Goal: Navigation & Orientation: Find specific page/section

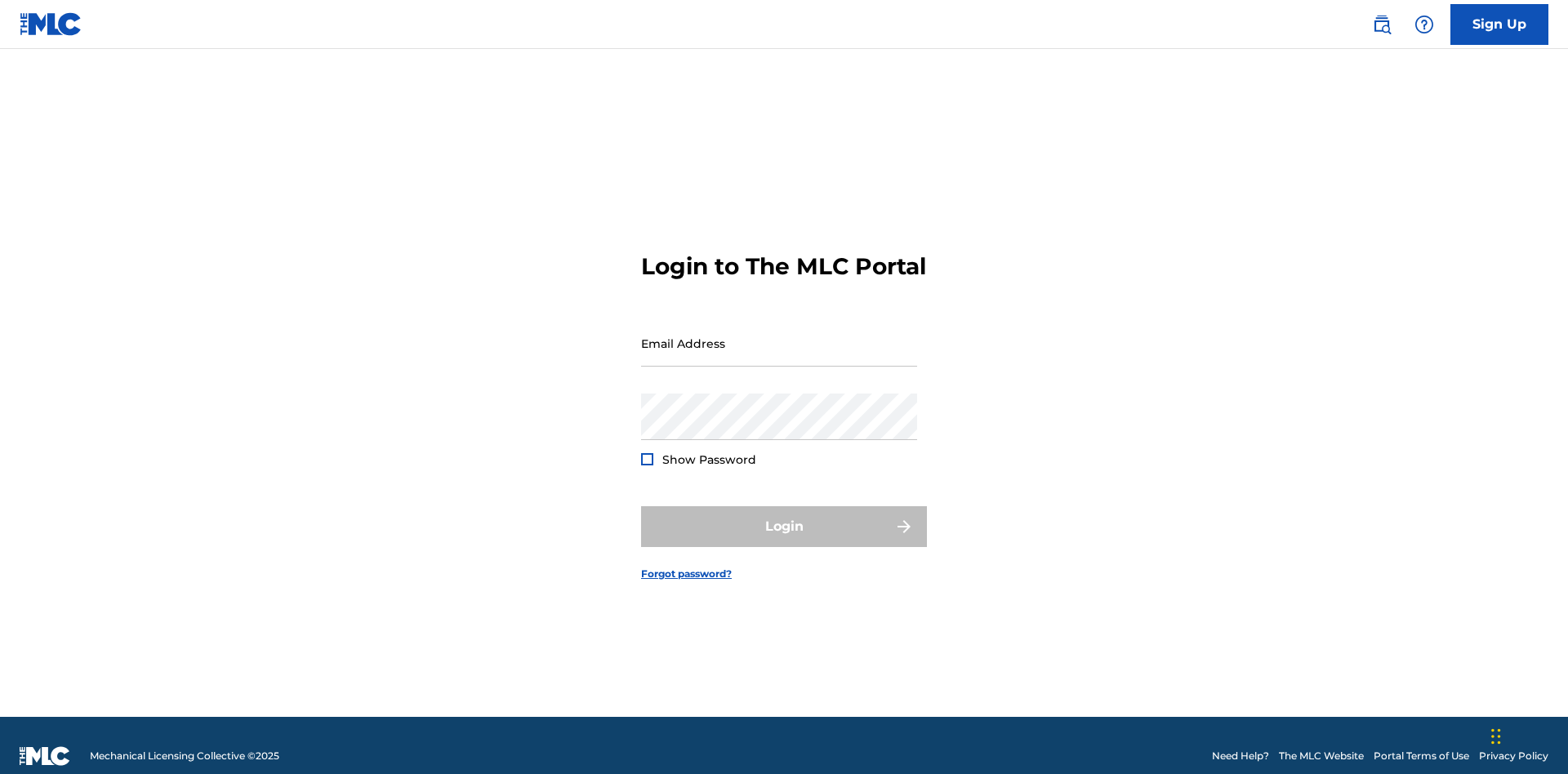
scroll to position [21, 0]
click at [779, 335] on input "Email Address" at bounding box center [779, 342] width 276 height 46
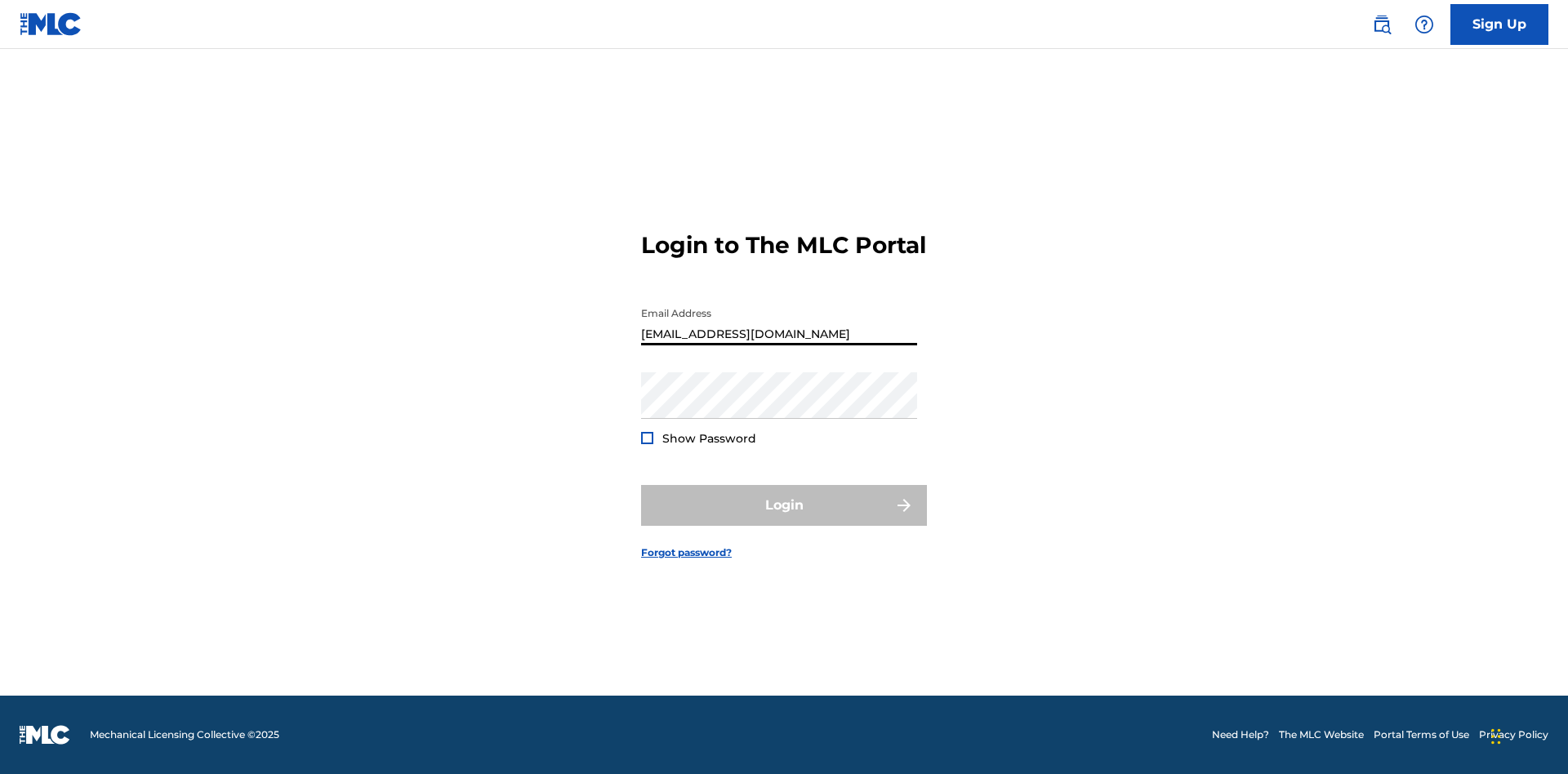
scroll to position [21, 0]
type input "[EMAIL_ADDRESS][DOMAIN_NAME]"
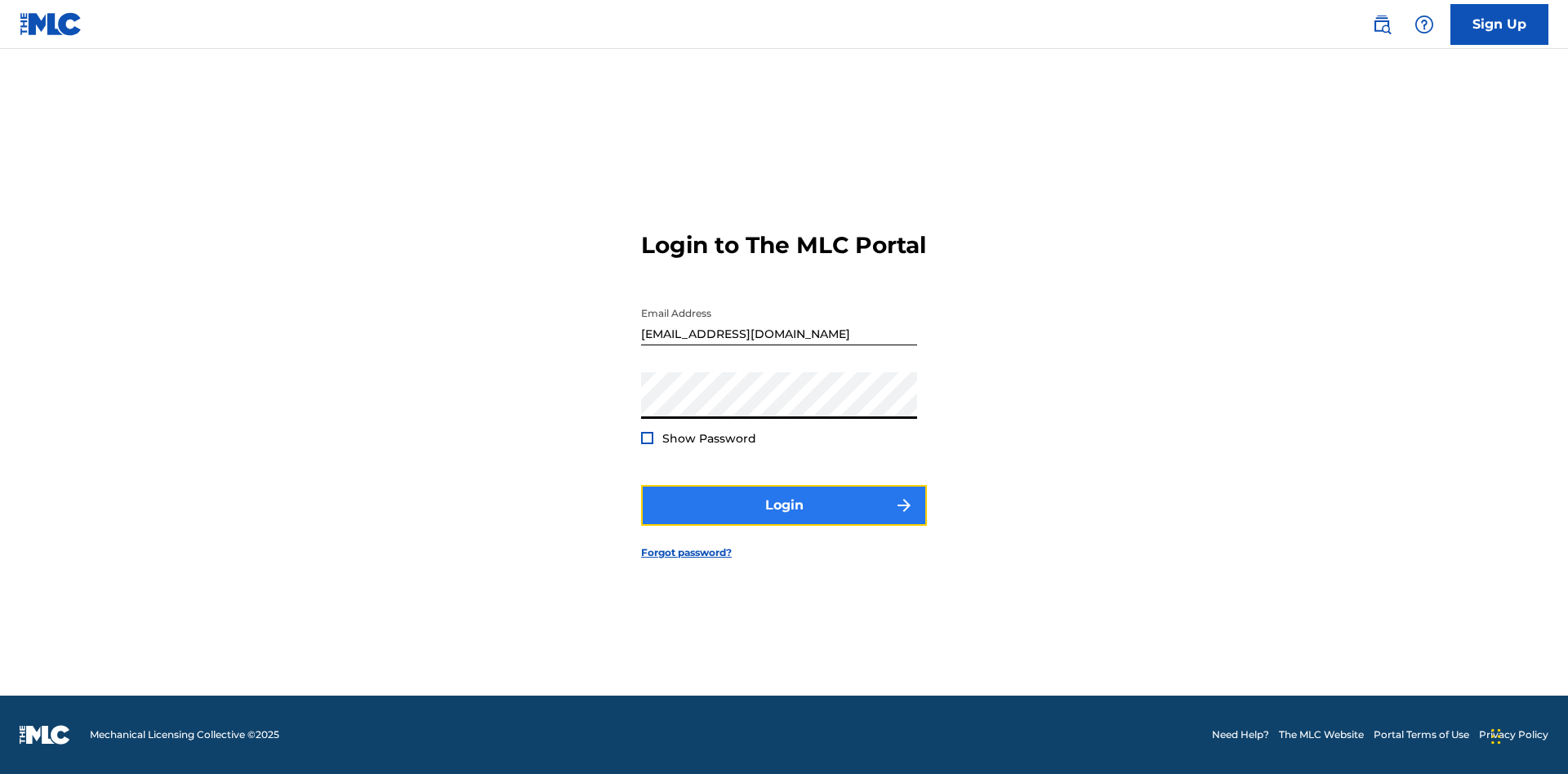
click at [784, 519] on button "Login" at bounding box center [784, 505] width 285 height 41
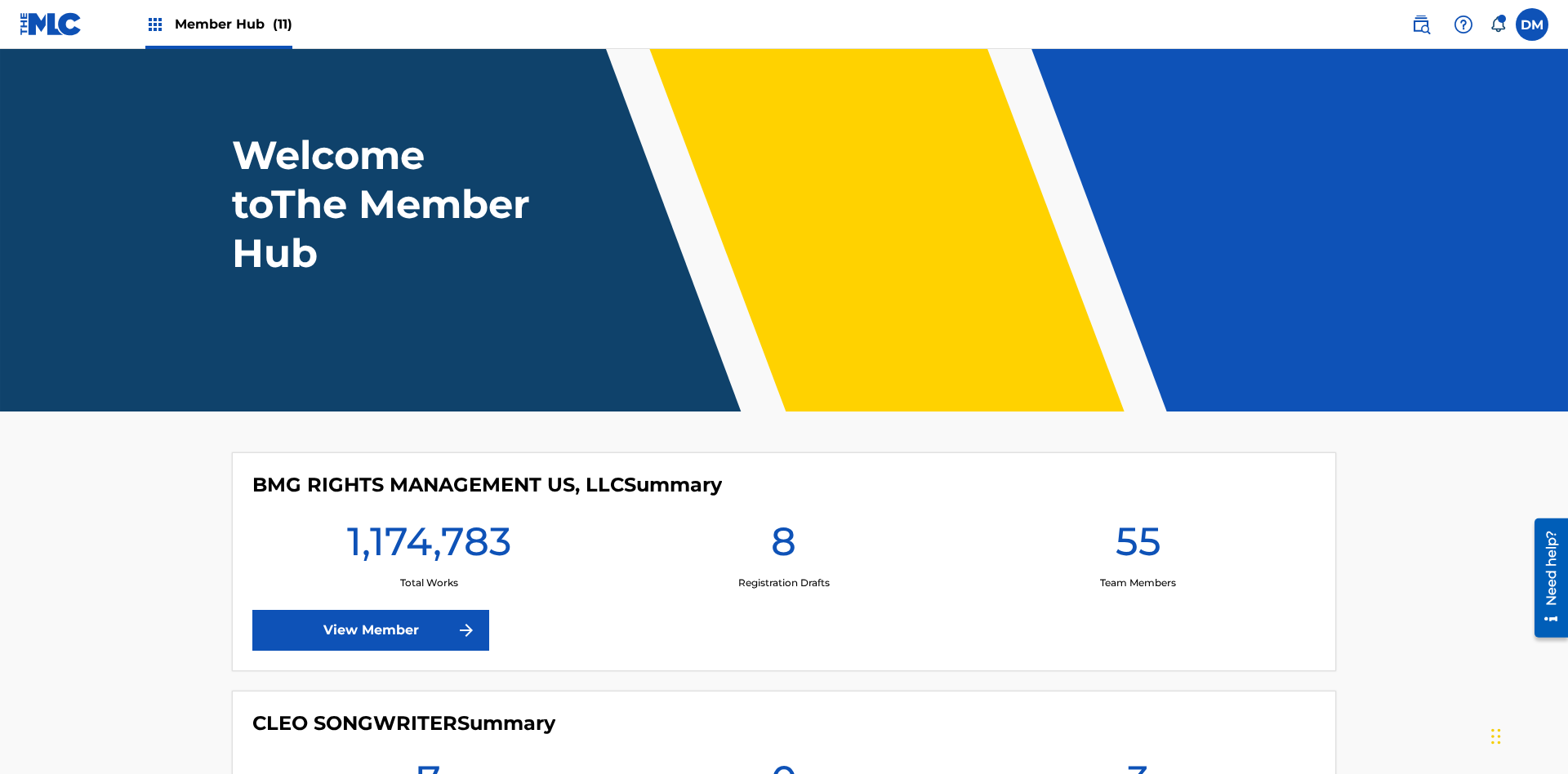
click at [233, 24] on span "Member Hub (11)" at bounding box center [233, 24] width 117 height 19
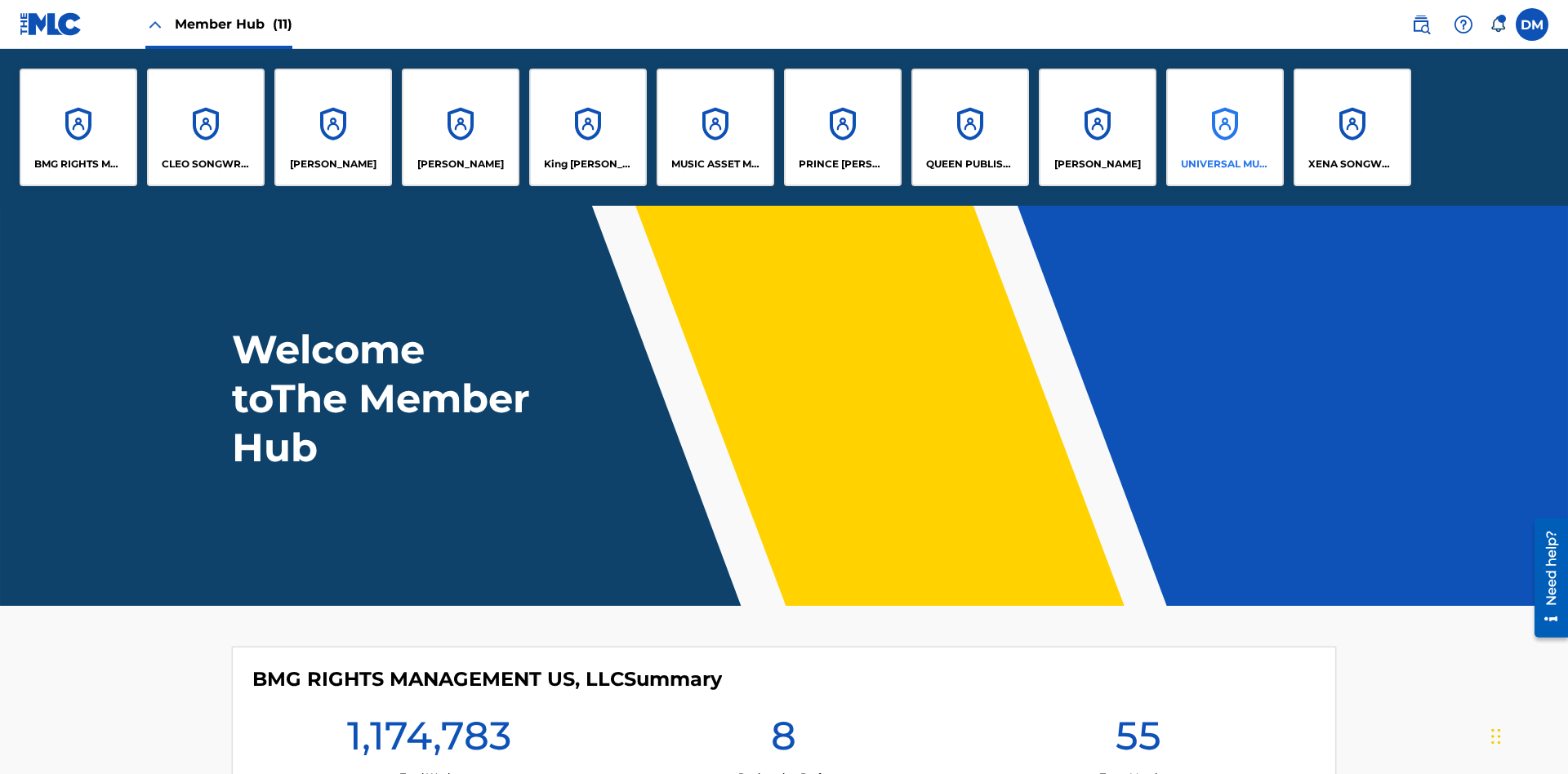
click at [1224, 164] on p "UNIVERSAL MUSIC PUB GROUP" at bounding box center [1225, 164] width 89 height 15
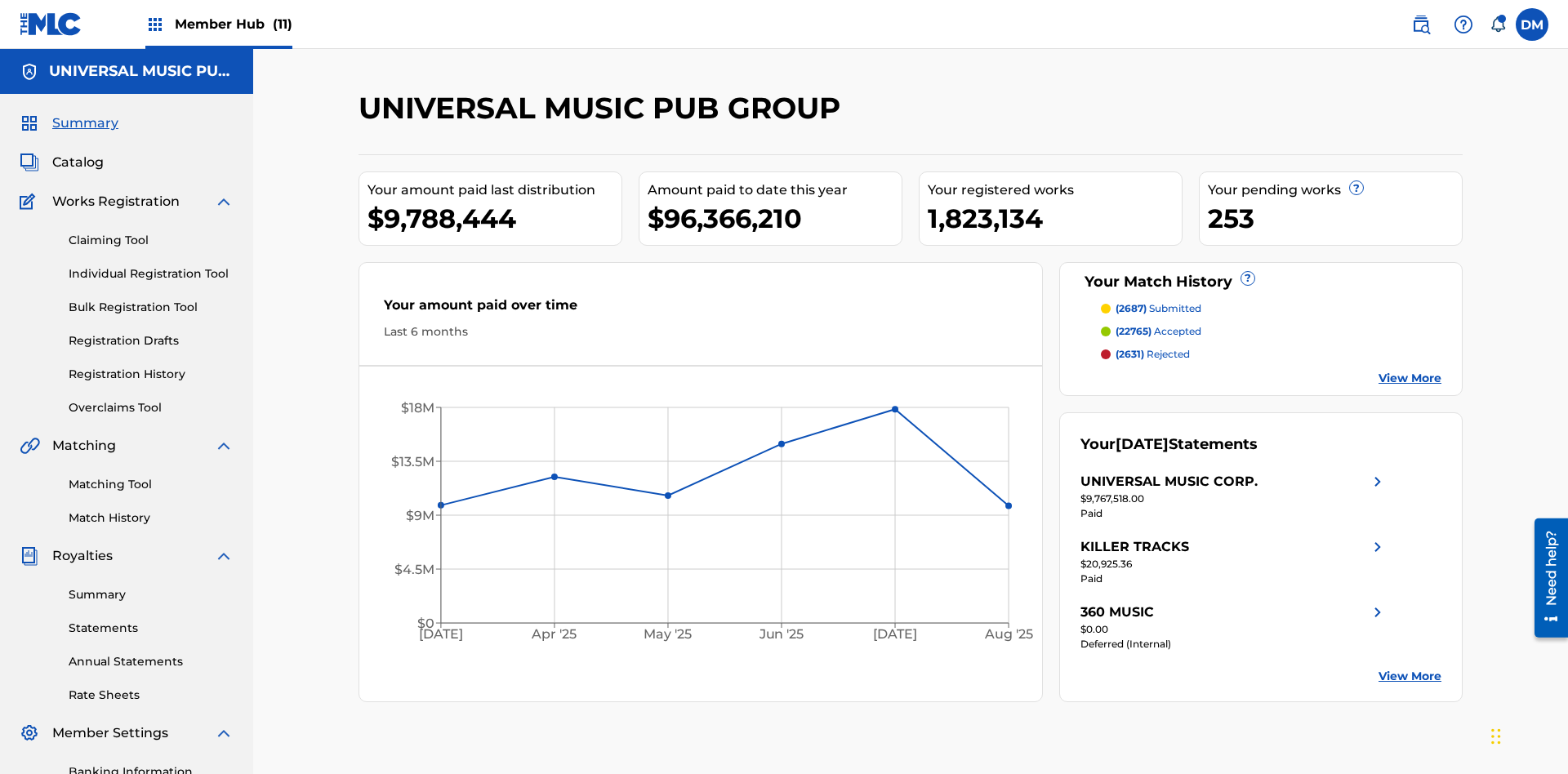
click at [85, 114] on span "Summary" at bounding box center [85, 124] width 66 height 20
click at [1131, 302] on span "(2687)" at bounding box center [1131, 307] width 31 height 12
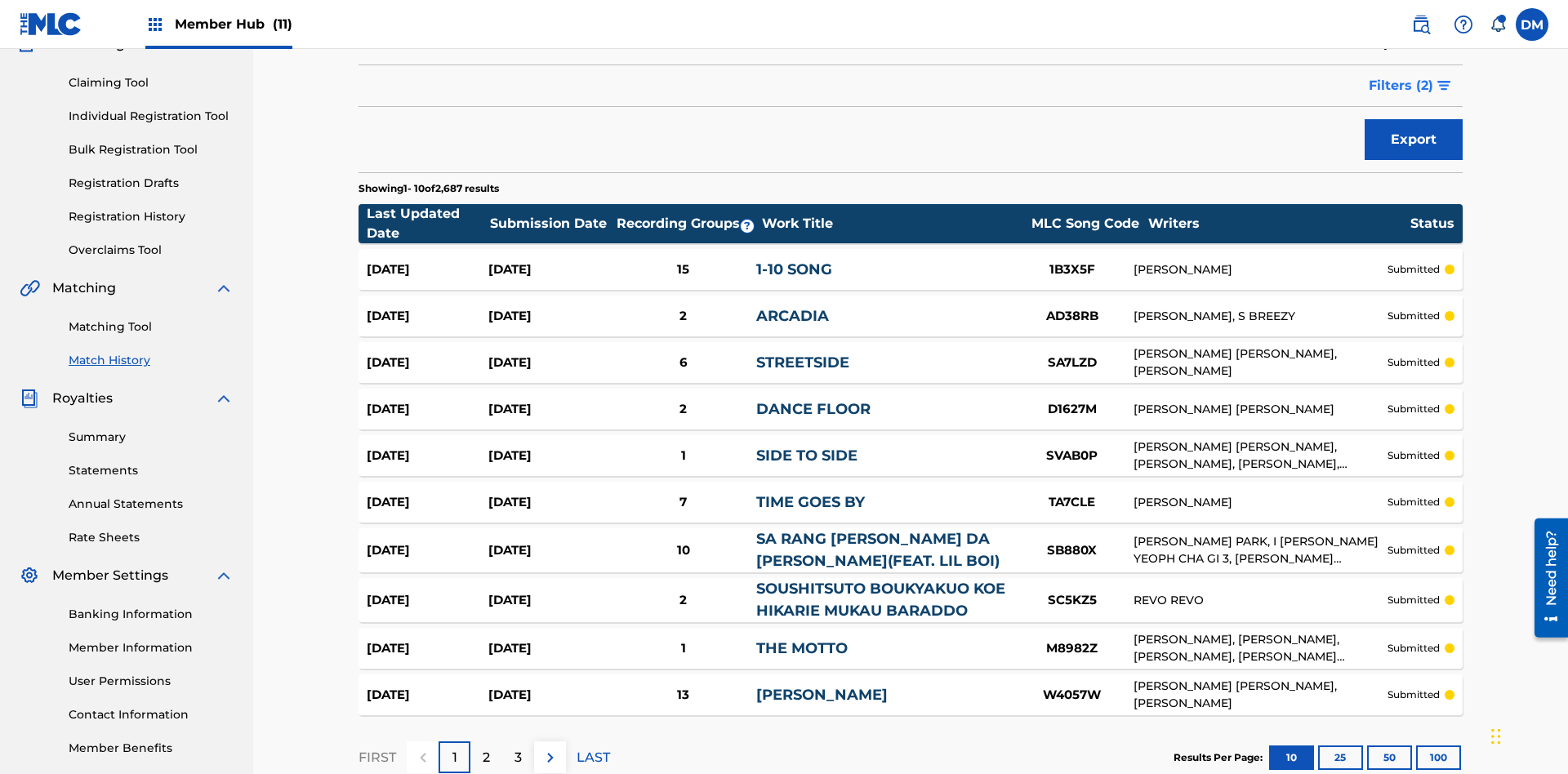
click at [1402, 95] on span "Filters ( 2 )" at bounding box center [1401, 86] width 65 height 20
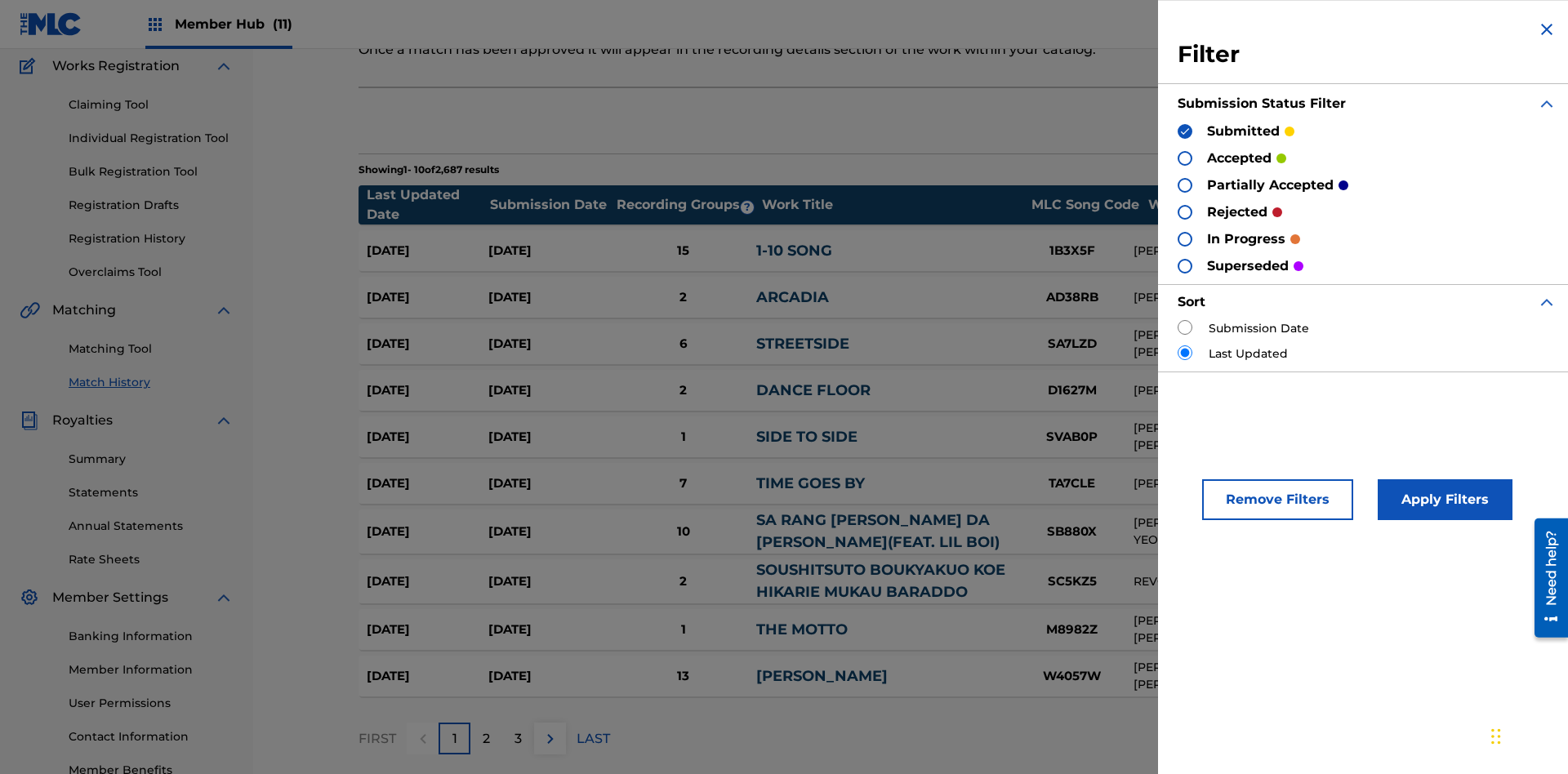
scroll to position [163, 0]
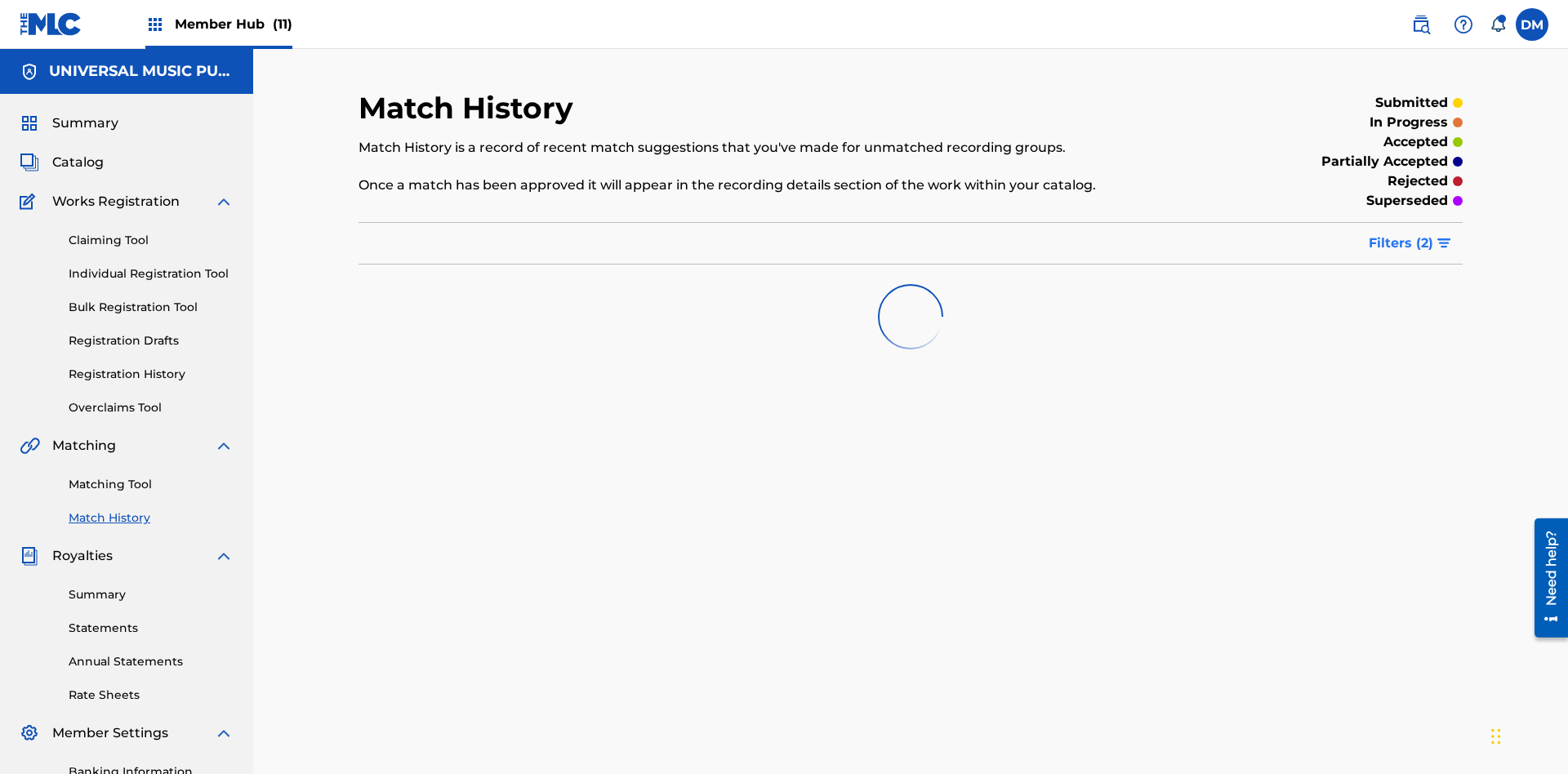
click at [1402, 233] on span "Filters ( 2 )" at bounding box center [1401, 243] width 65 height 20
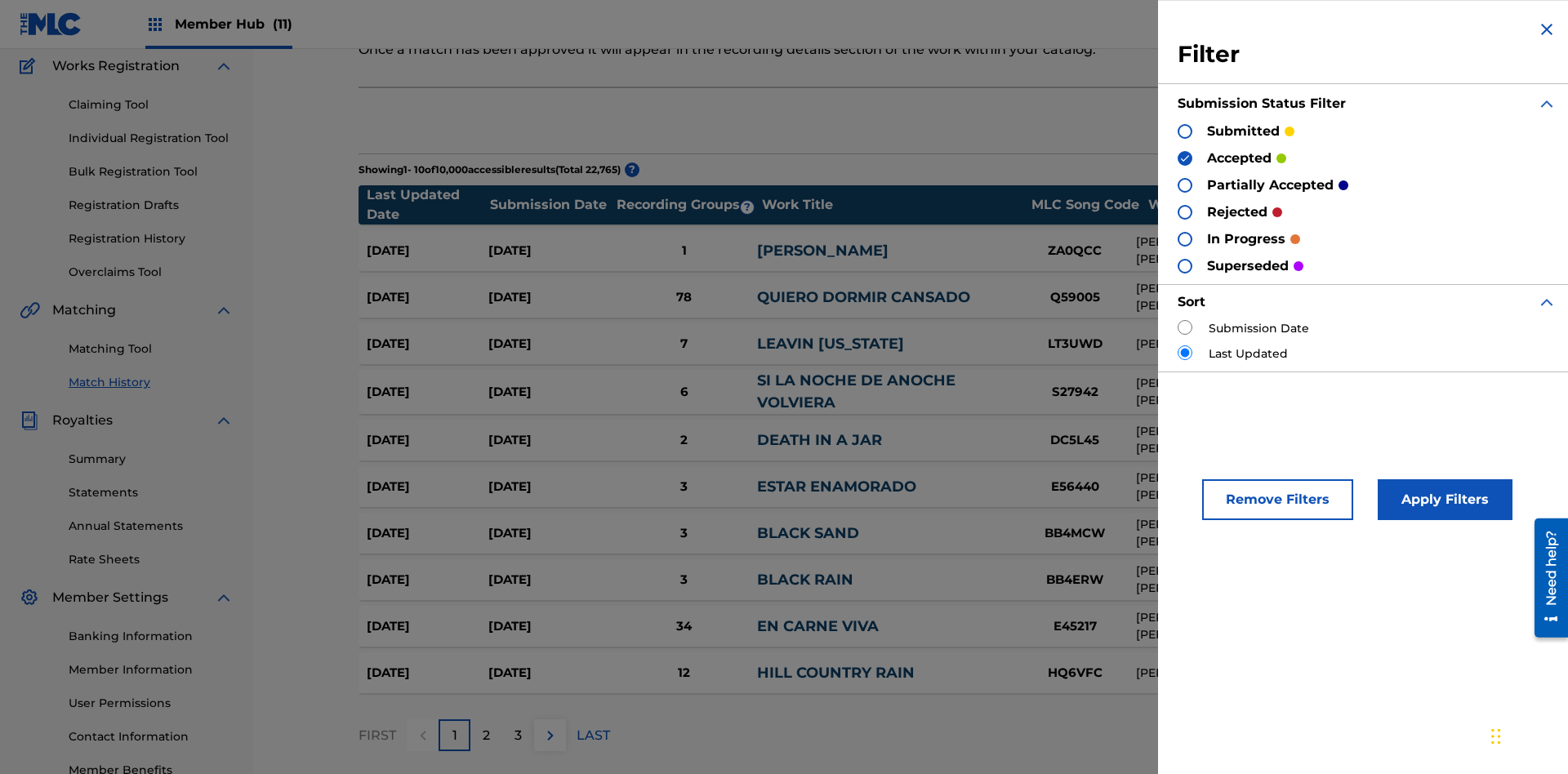
scroll to position [189, 0]
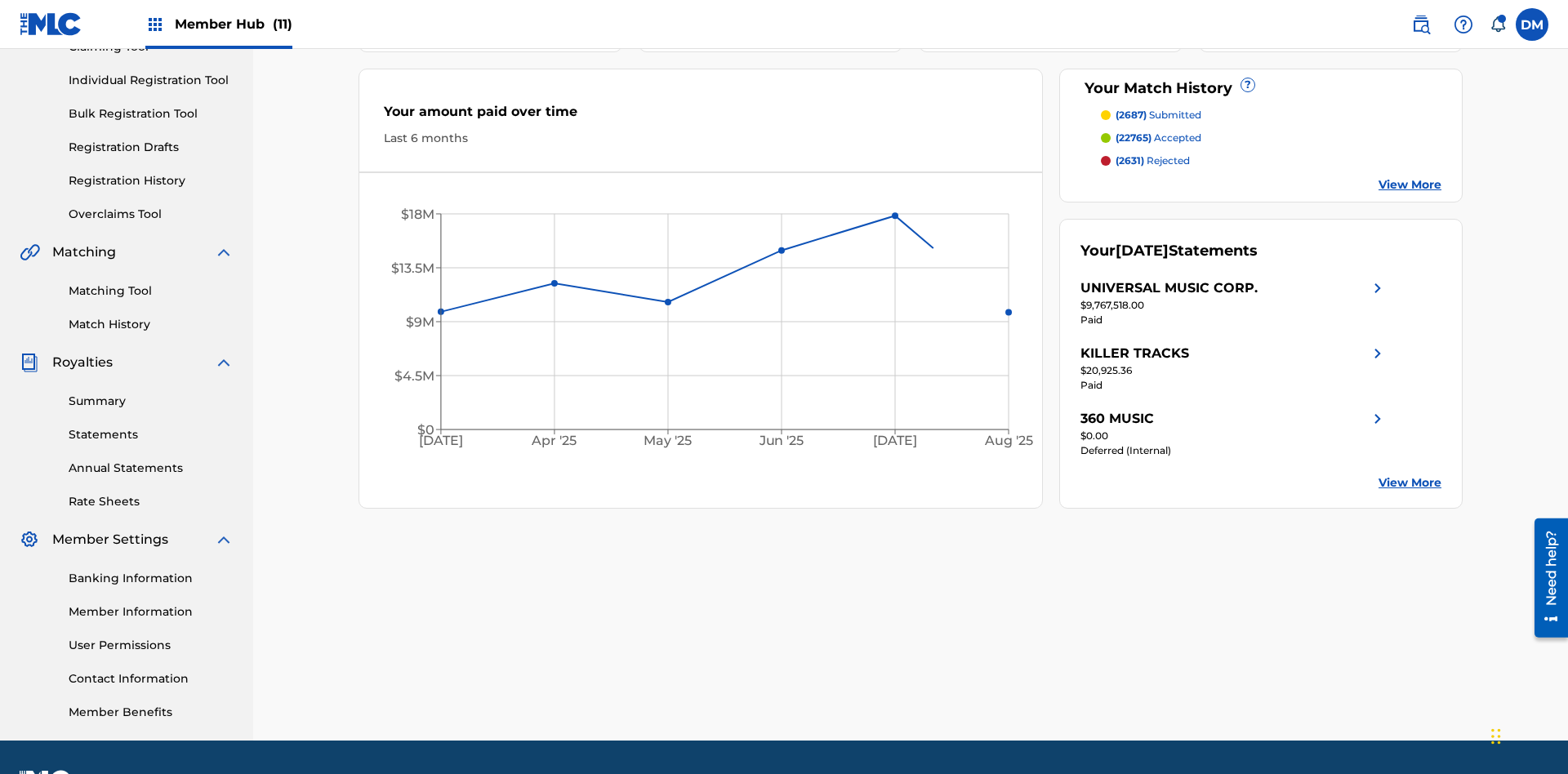
click at [1130, 154] on span "(2631)" at bounding box center [1129, 160] width 28 height 12
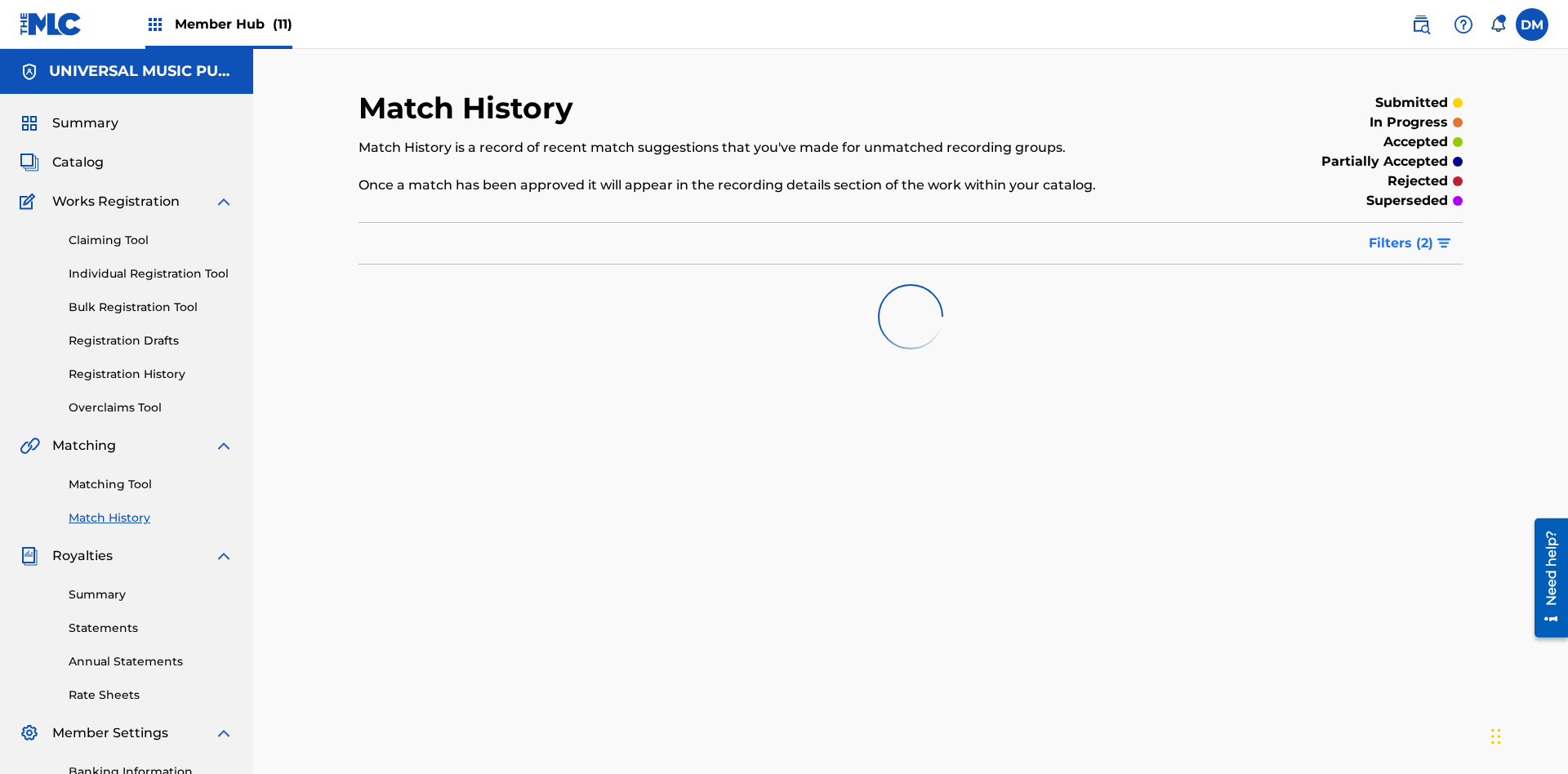
click at [1402, 233] on span "Filters ( 2 )" at bounding box center [1401, 243] width 65 height 20
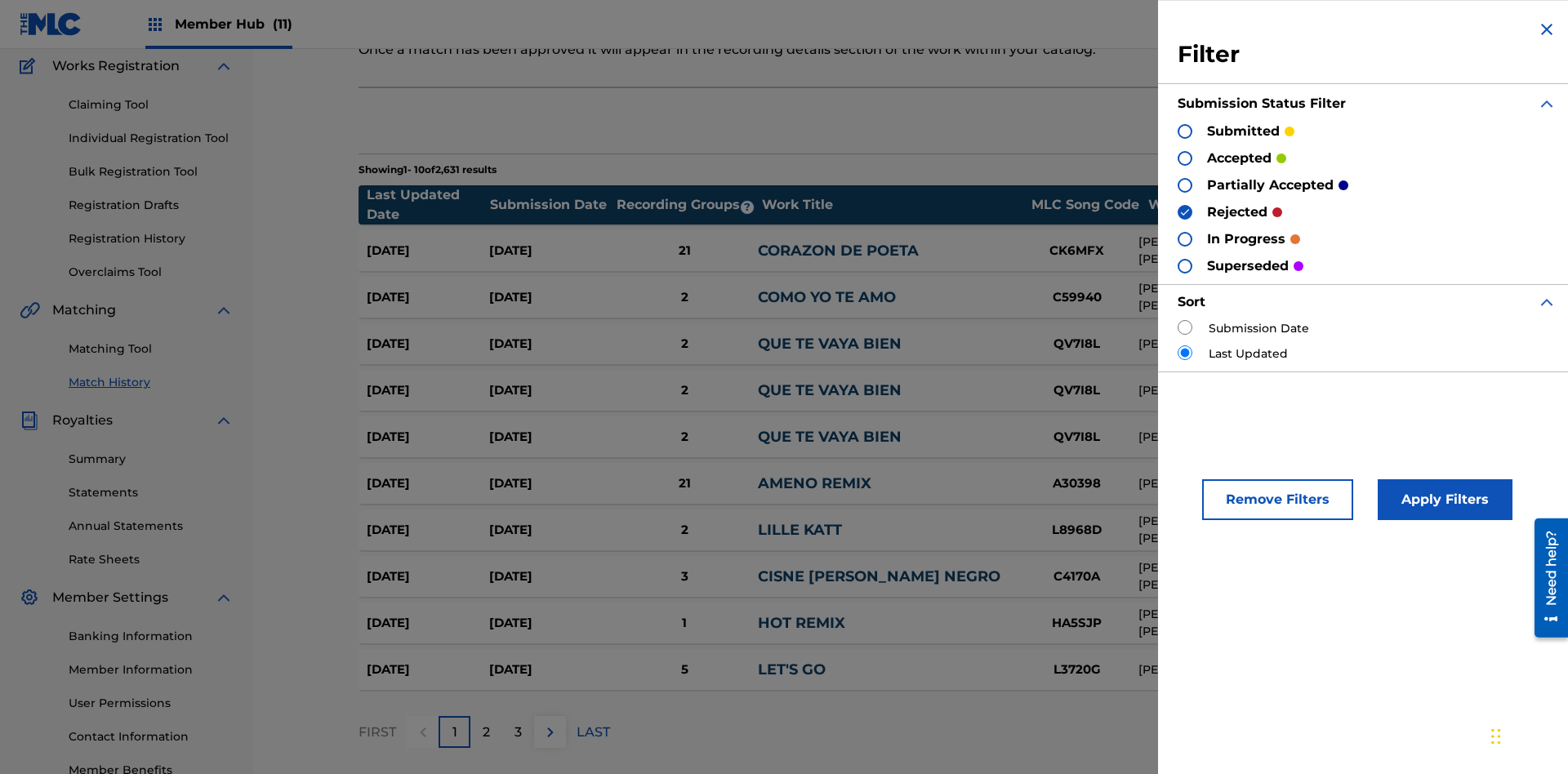
scroll to position [160, 0]
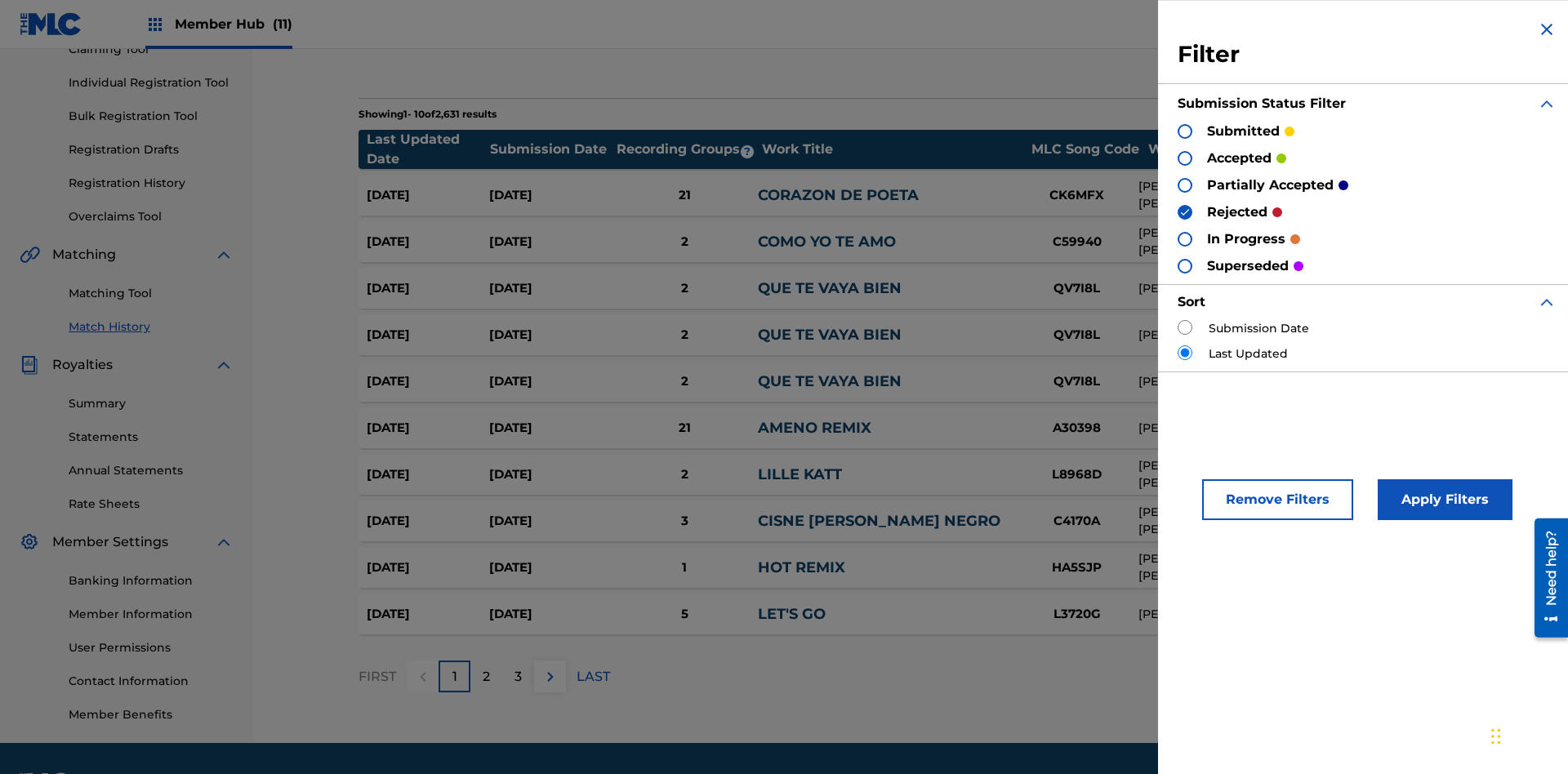
click at [1547, 29] on img at bounding box center [1547, 30] width 20 height 20
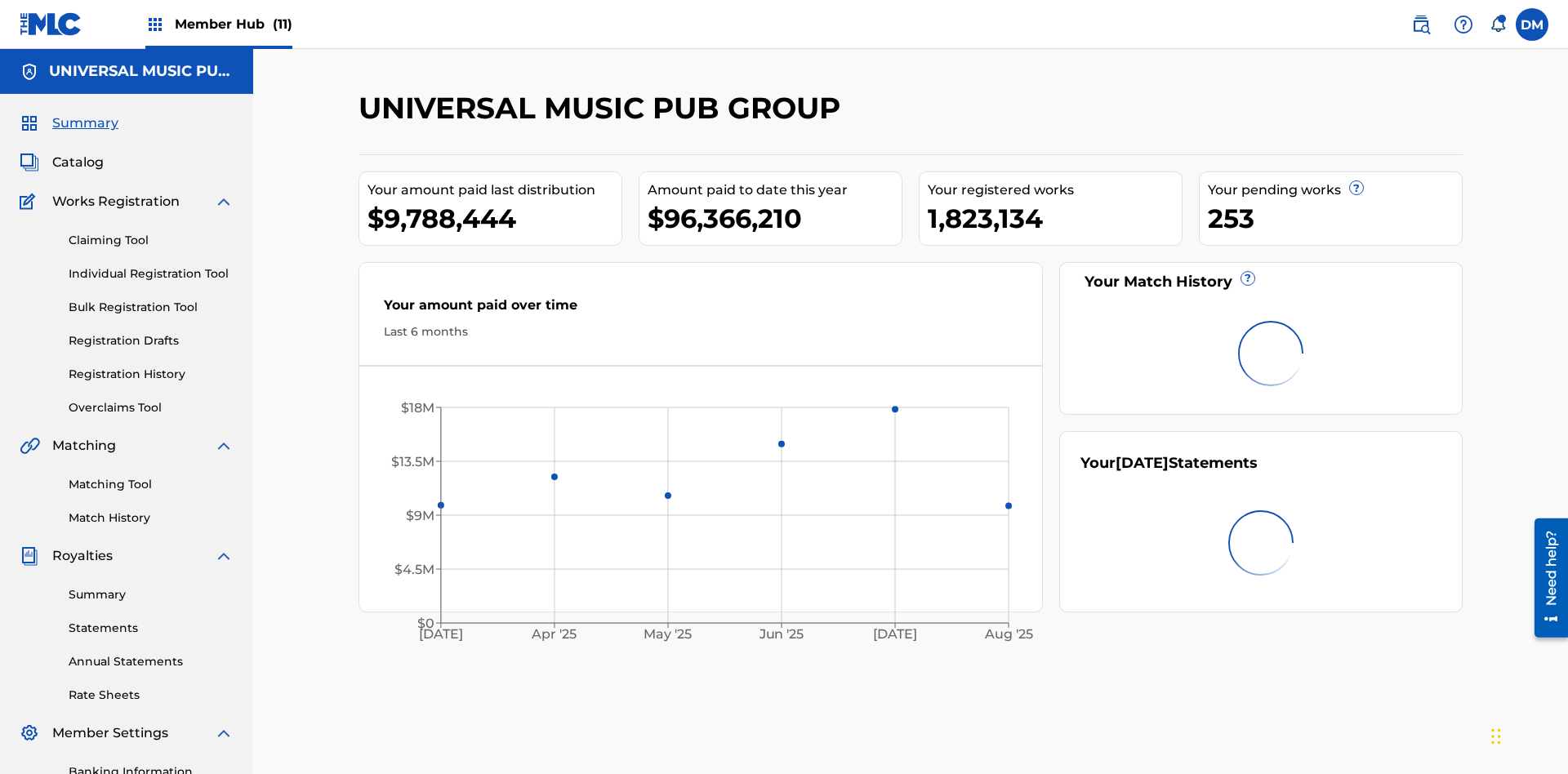
scroll to position [102, 0]
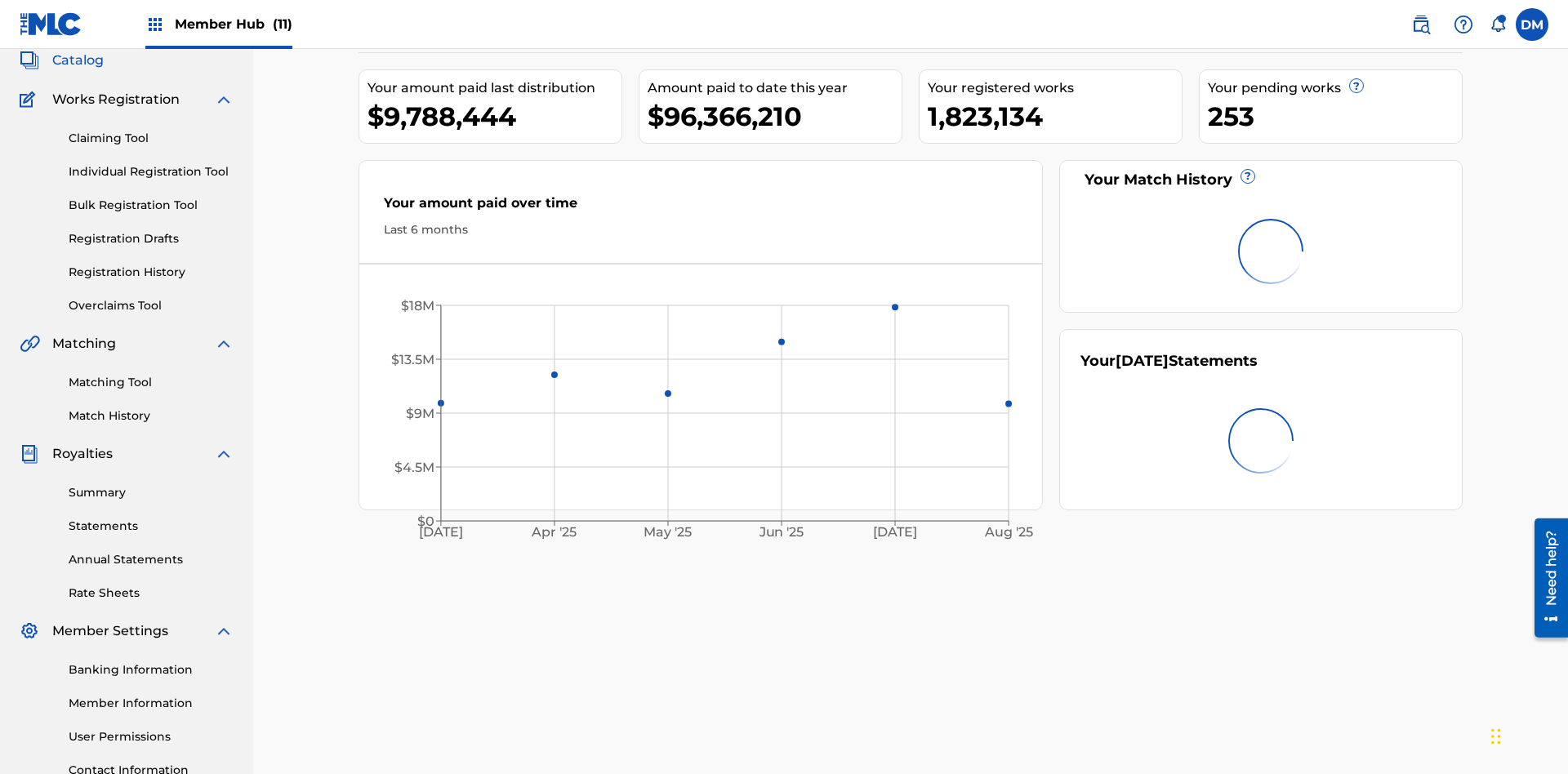
click at [77, 70] on span "Catalog" at bounding box center [78, 61] width 52 height 20
